Goal: Task Accomplishment & Management: Complete application form

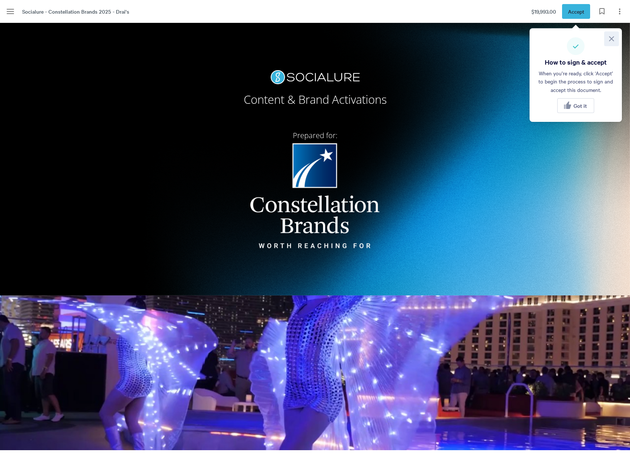
click at [615, 42] on icon at bounding box center [612, 38] width 9 height 9
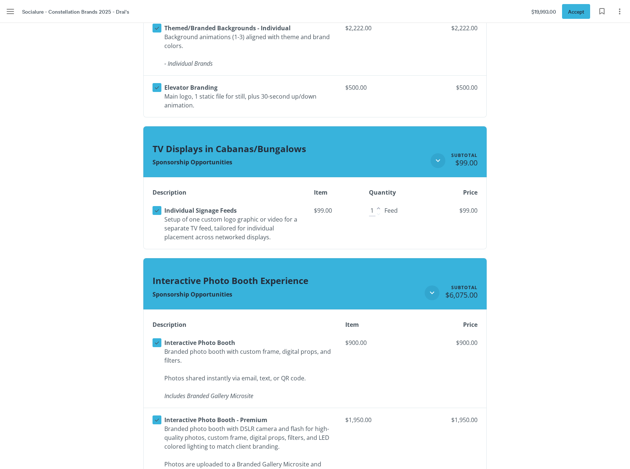
scroll to position [1367, 0]
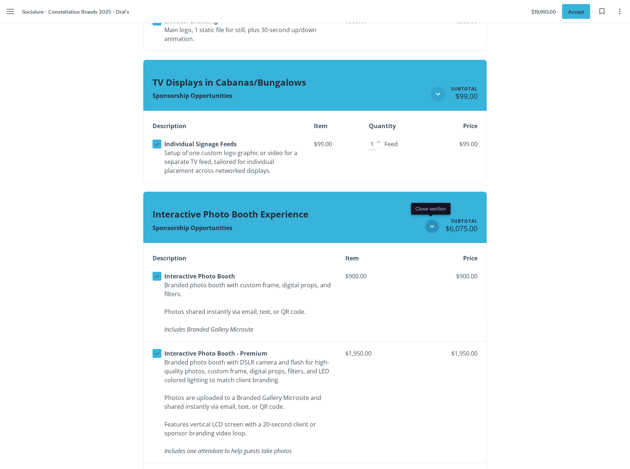
click at [429, 227] on icon "Close section" at bounding box center [432, 226] width 9 height 9
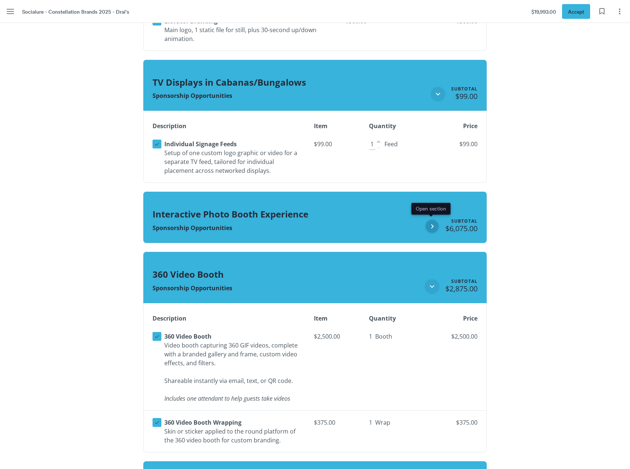
click at [429, 227] on icon "Open section" at bounding box center [432, 226] width 9 height 9
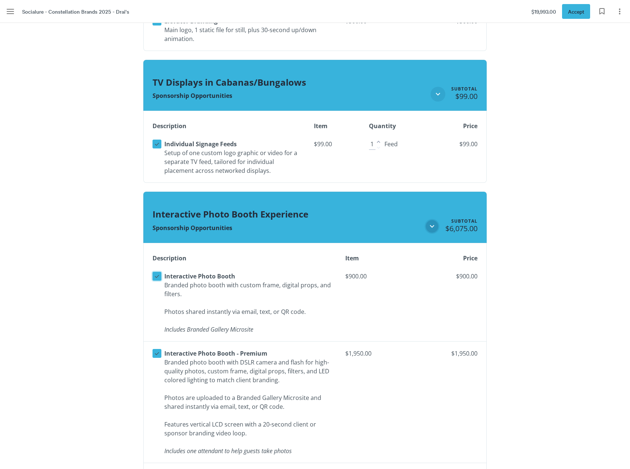
click at [158, 275] on icon at bounding box center [157, 276] width 7 height 7
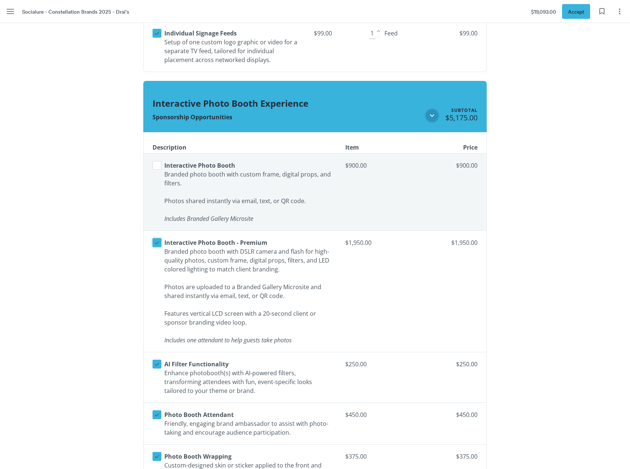
click at [154, 238] on button "Select line item" at bounding box center [157, 242] width 9 height 9
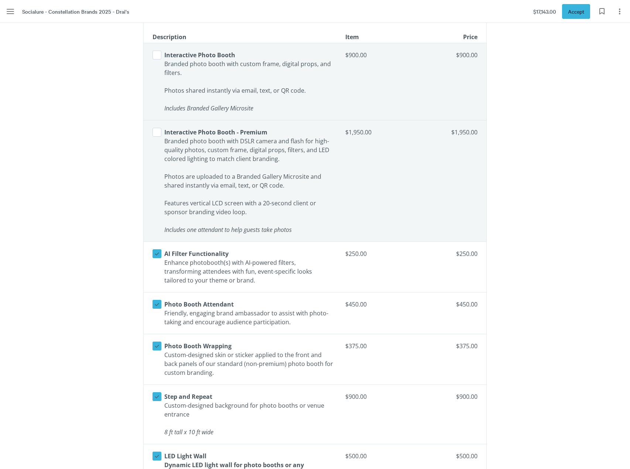
scroll to position [1589, 0]
click at [159, 255] on icon at bounding box center [157, 253] width 7 height 7
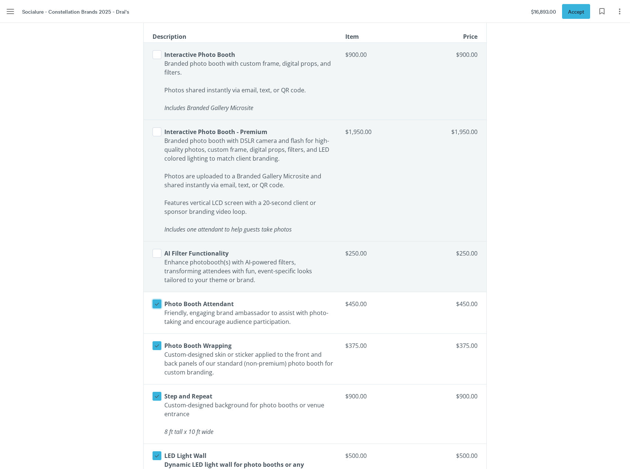
click at [159, 303] on icon at bounding box center [157, 304] width 4 height 3
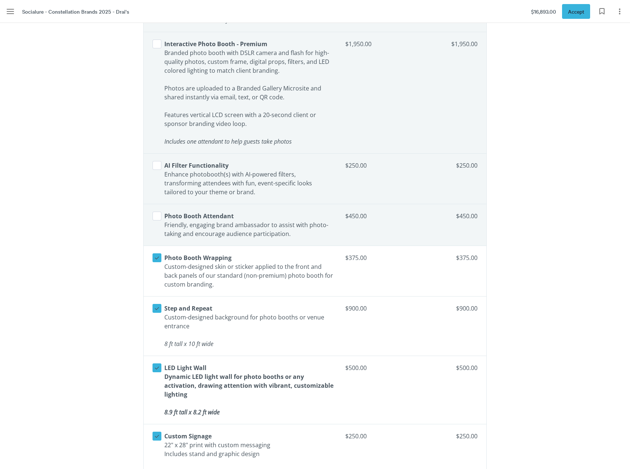
scroll to position [1700, 0]
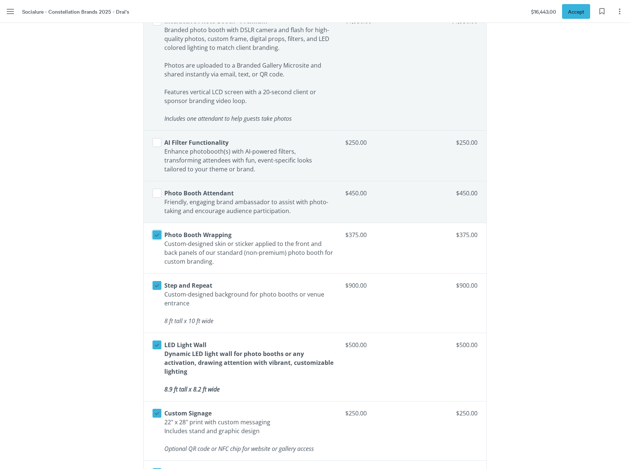
click at [156, 235] on icon at bounding box center [157, 235] width 7 height 7
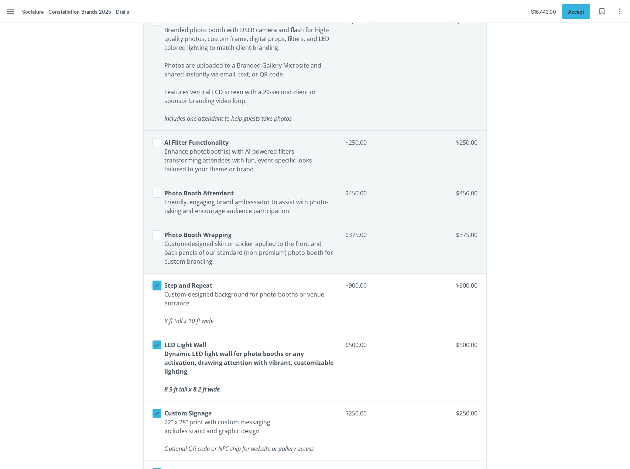
click at [155, 287] on icon at bounding box center [157, 285] width 7 height 7
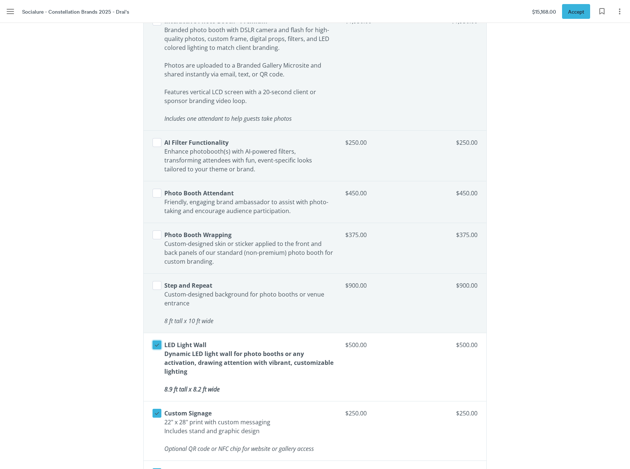
click at [155, 347] on icon at bounding box center [157, 345] width 7 height 7
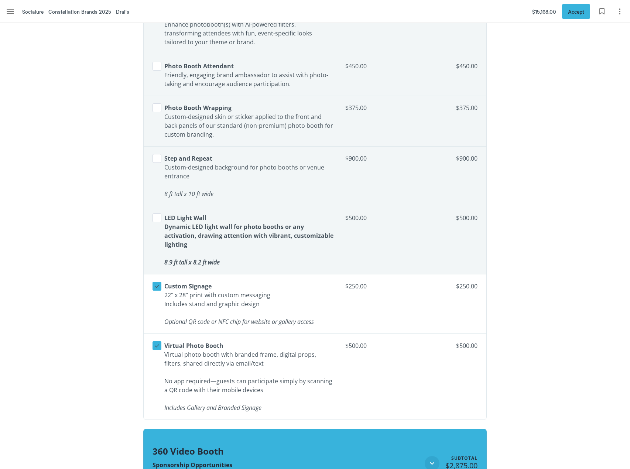
scroll to position [1848, 0]
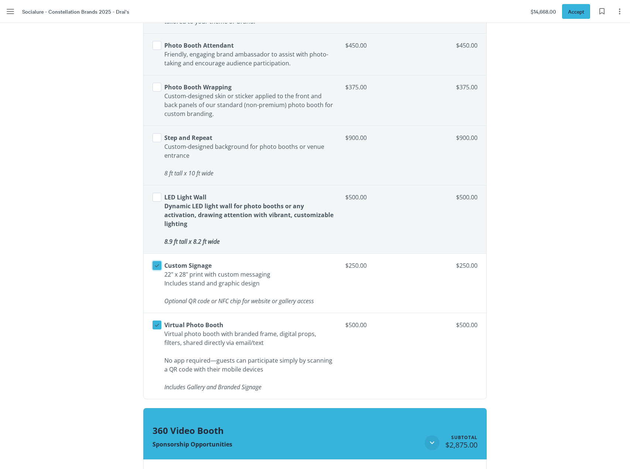
click at [158, 264] on icon at bounding box center [157, 265] width 7 height 7
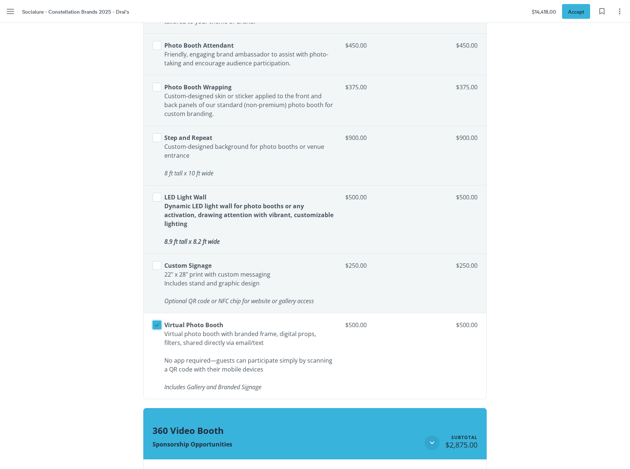
click at [157, 325] on icon at bounding box center [157, 325] width 7 height 7
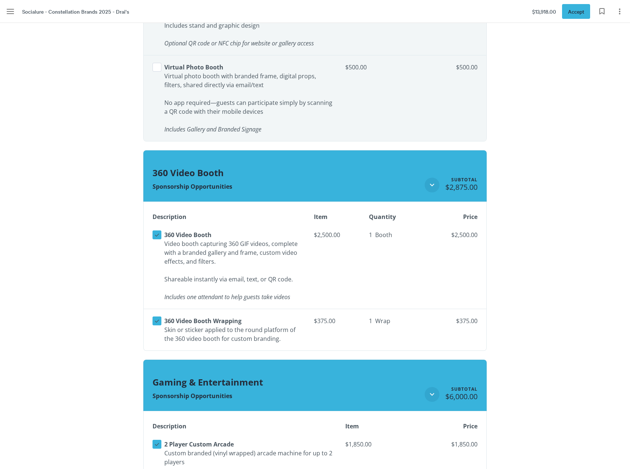
scroll to position [2106, 0]
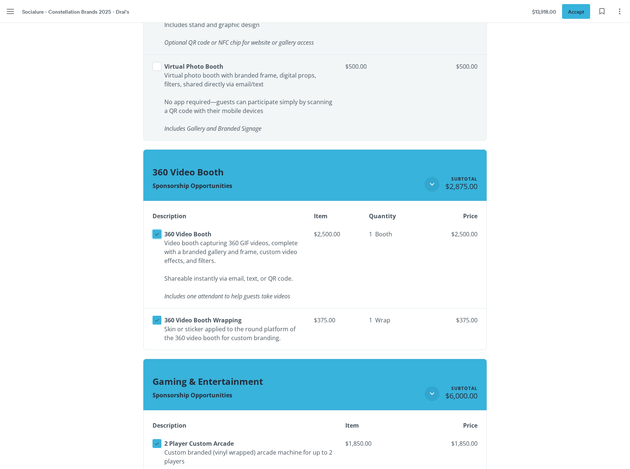
click at [159, 234] on icon at bounding box center [157, 234] width 7 height 7
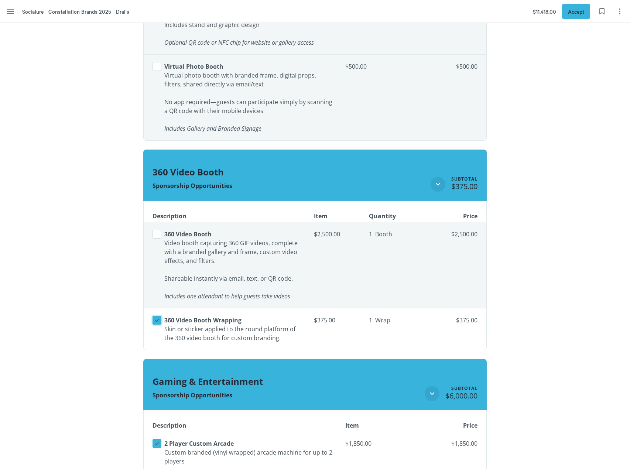
click at [161, 324] on button "Select line item" at bounding box center [157, 320] width 9 height 9
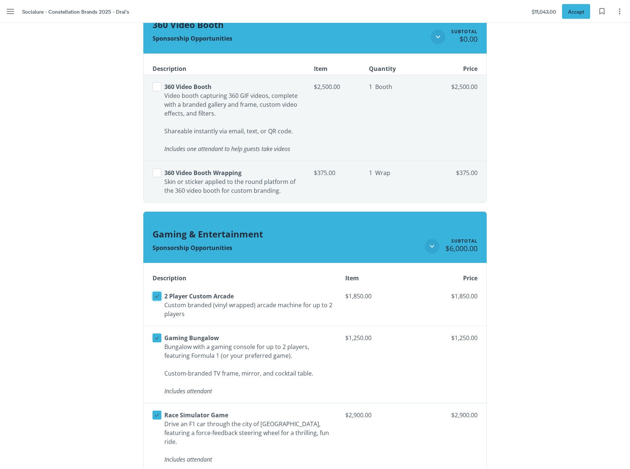
scroll to position [2254, 0]
click at [156, 296] on icon at bounding box center [157, 296] width 7 height 7
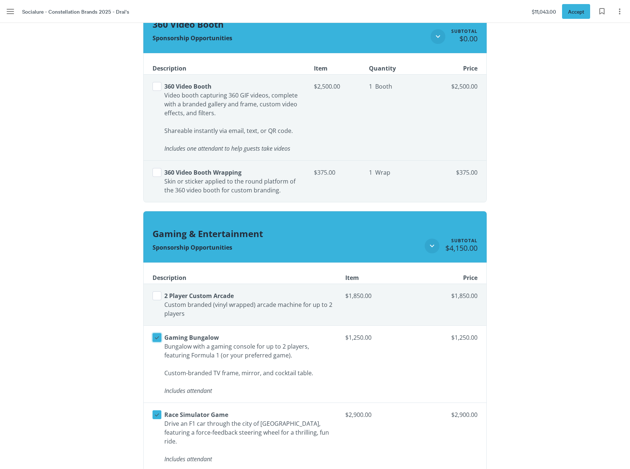
click at [157, 338] on icon at bounding box center [157, 337] width 7 height 7
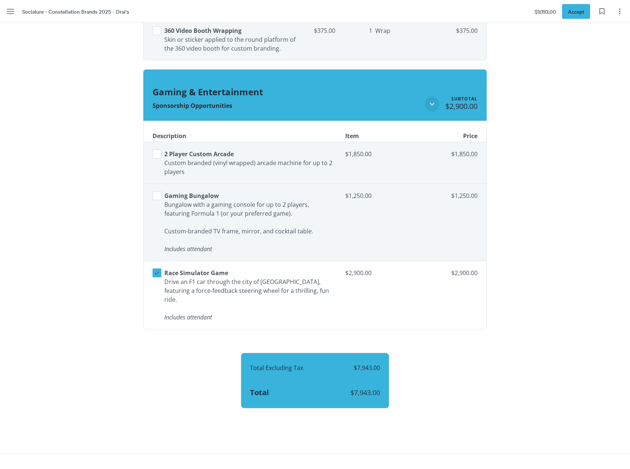
scroll to position [2402, 0]
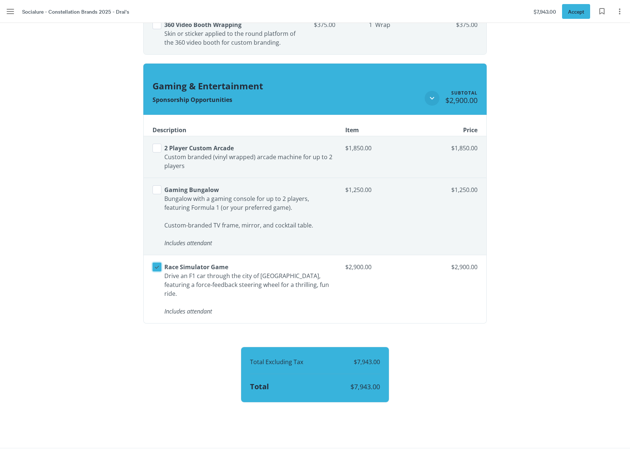
click at [156, 268] on icon at bounding box center [157, 267] width 7 height 7
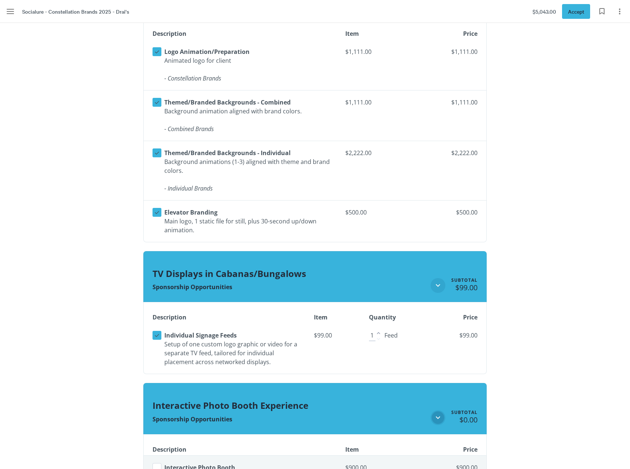
scroll to position [1069, 0]
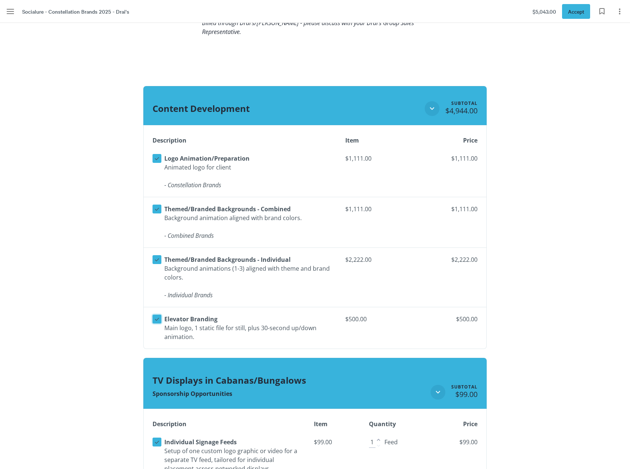
click at [160, 321] on icon at bounding box center [157, 319] width 7 height 7
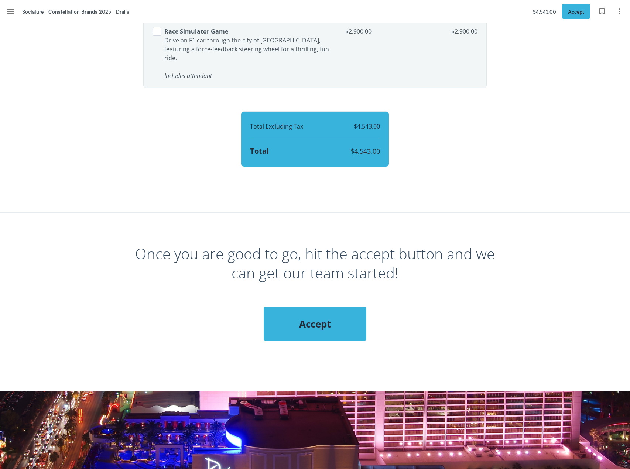
scroll to position [2620, 0]
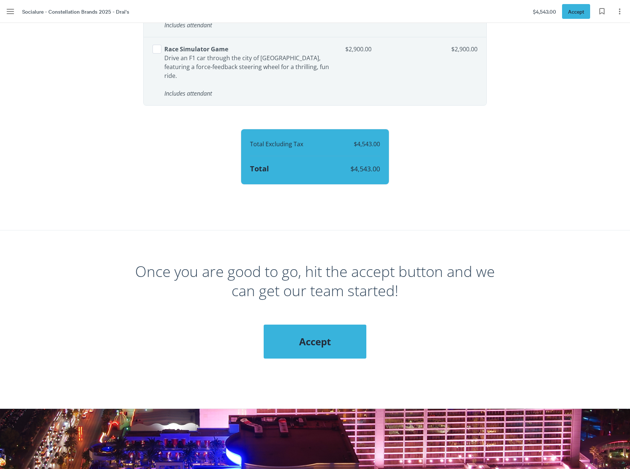
click at [335, 325] on div "Accept" at bounding box center [315, 342] width 103 height 34
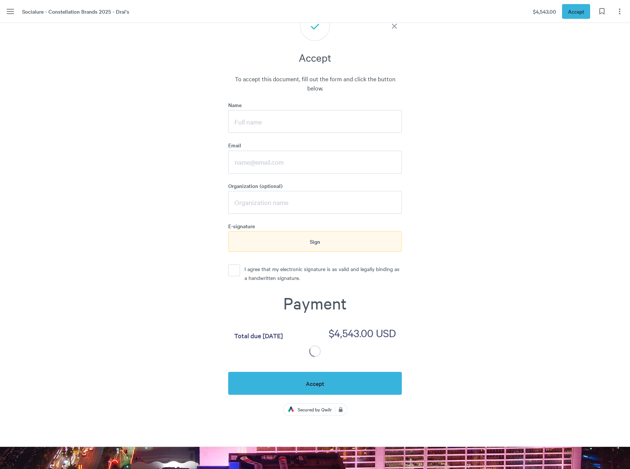
scroll to position [2936, 0]
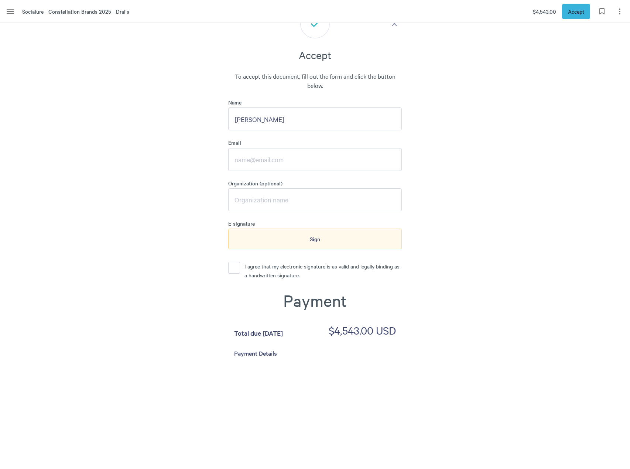
type input "[PERSON_NAME]"
type input "[PERSON_NAME][EMAIL_ADDRESS][PERSON_NAME][DOMAIN_NAME]"
type input "Constellation Brands"
click at [535, 294] on section "Once you are good to go, hit the accept button and we can get our team started!…" at bounding box center [315, 265] width 630 height 700
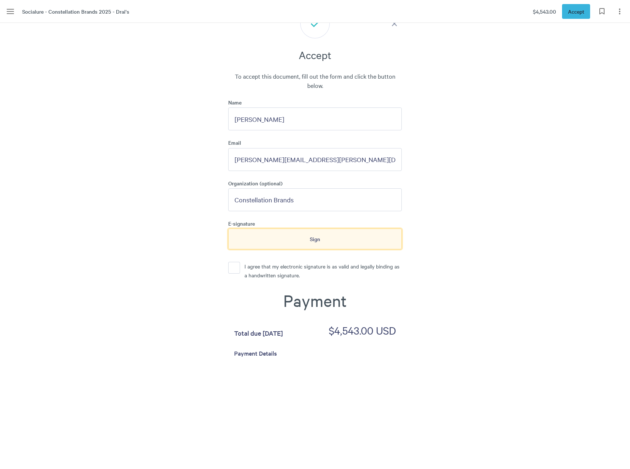
click at [317, 235] on span "Sign" at bounding box center [315, 239] width 10 height 8
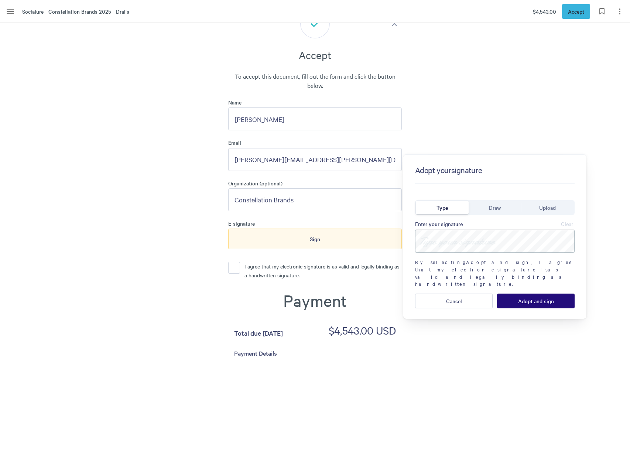
click at [460, 243] on input at bounding box center [495, 241] width 160 height 23
type input "[PERSON_NAME]"
click at [530, 298] on span "Adopt and sign" at bounding box center [536, 301] width 36 height 6
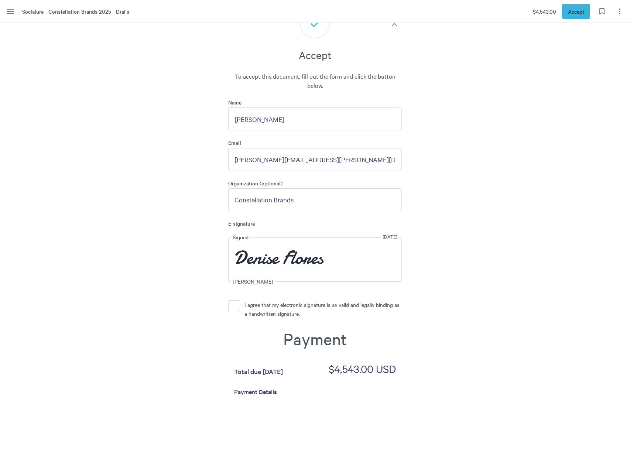
click at [245, 302] on p "I agree that my electronic signature is as valid and legally binding as a handw…" at bounding box center [323, 309] width 157 height 18
click at [240, 302] on button "I agree that my electronic signature is as valid and legally binding as a handw…" at bounding box center [234, 306] width 12 height 12
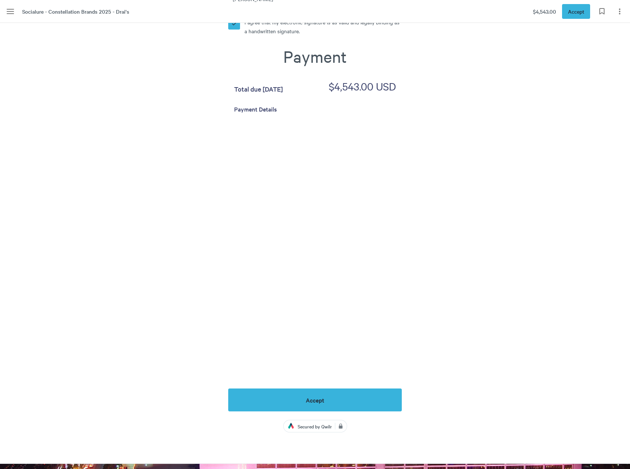
scroll to position [3232, 0]
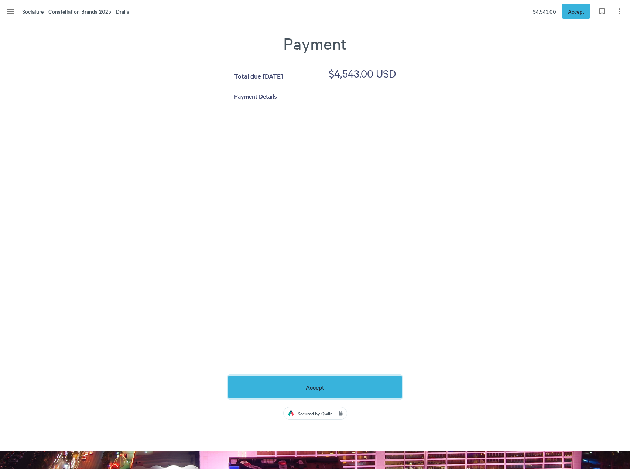
click at [324, 384] on span "Accept" at bounding box center [315, 387] width 18 height 7
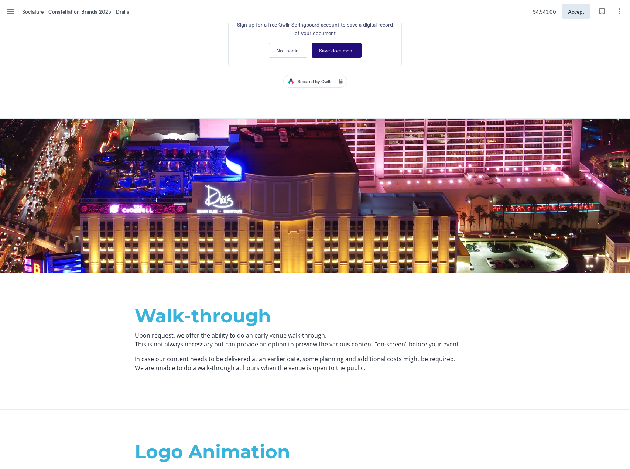
scroll to position [2899, 0]
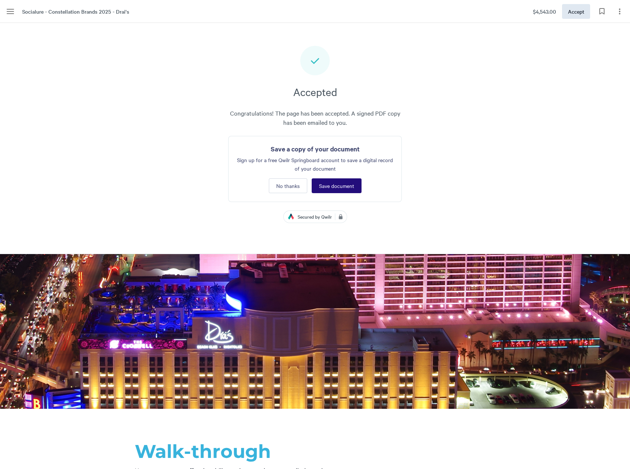
click at [343, 183] on span "Save document" at bounding box center [336, 186] width 35 height 6
